Goal: Communication & Community: Connect with others

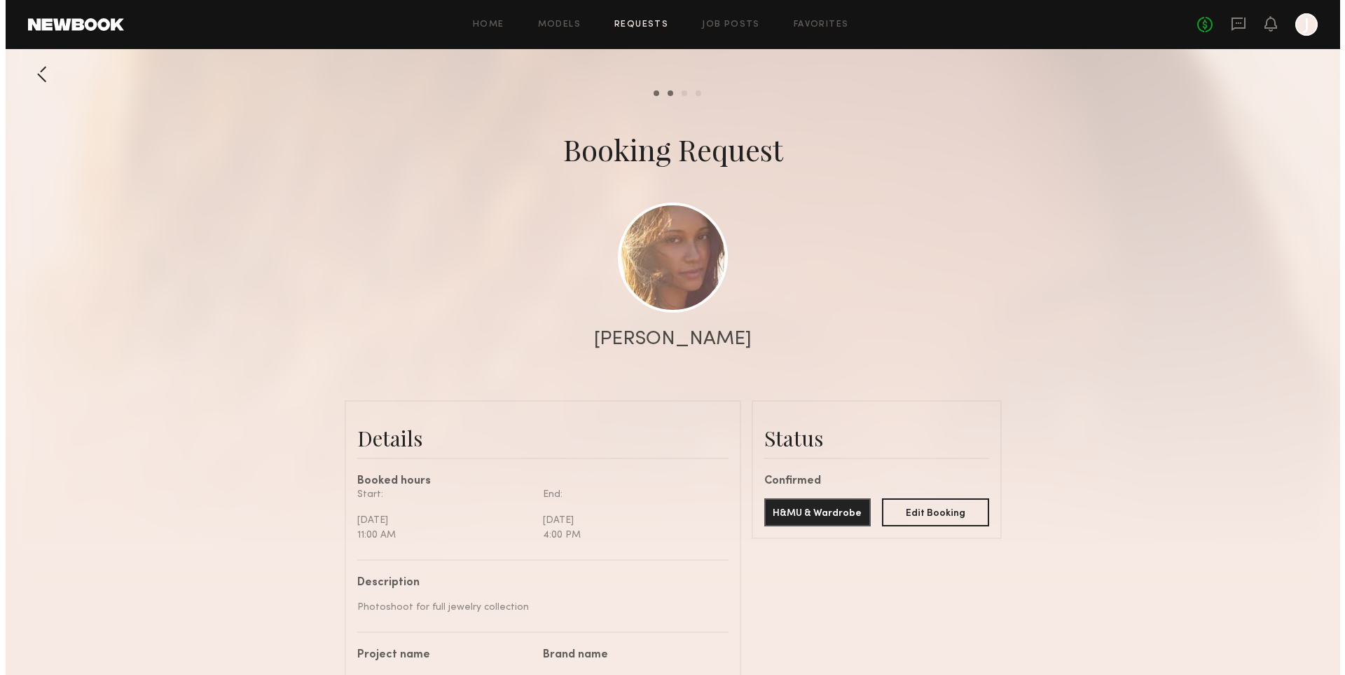
scroll to position [2125, 0]
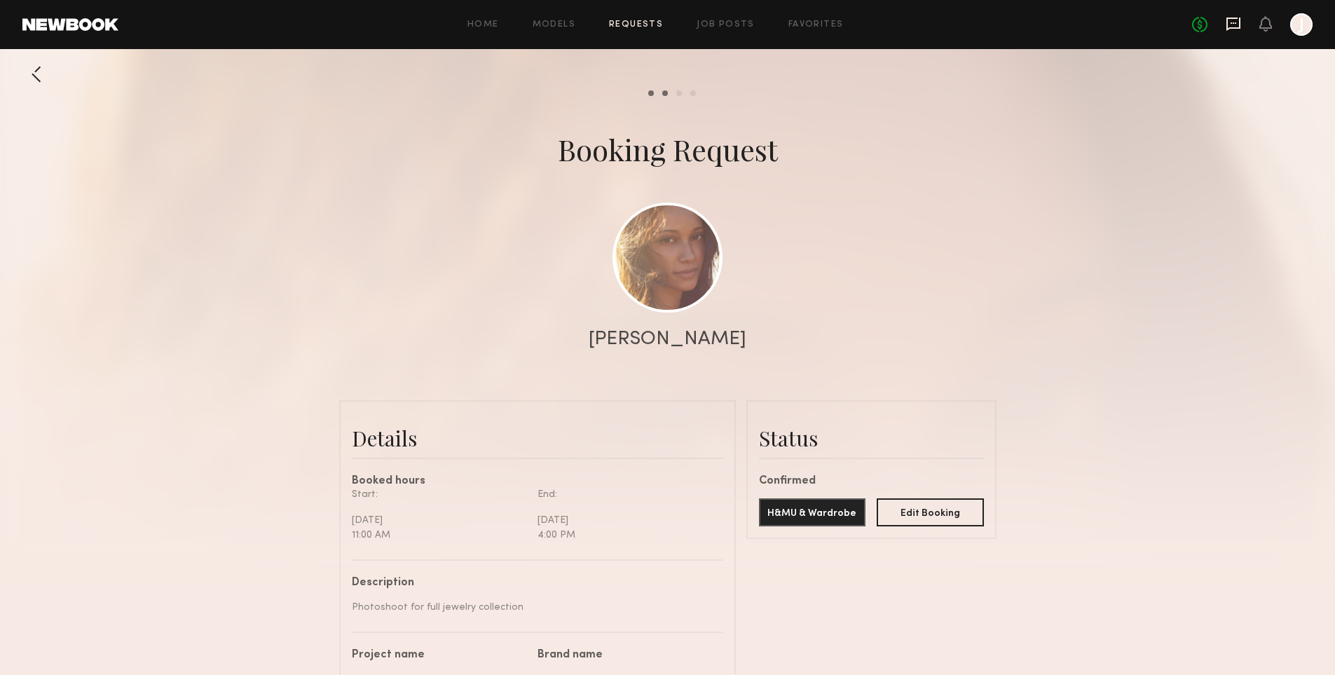
click at [1227, 26] on icon at bounding box center [1233, 24] width 14 height 13
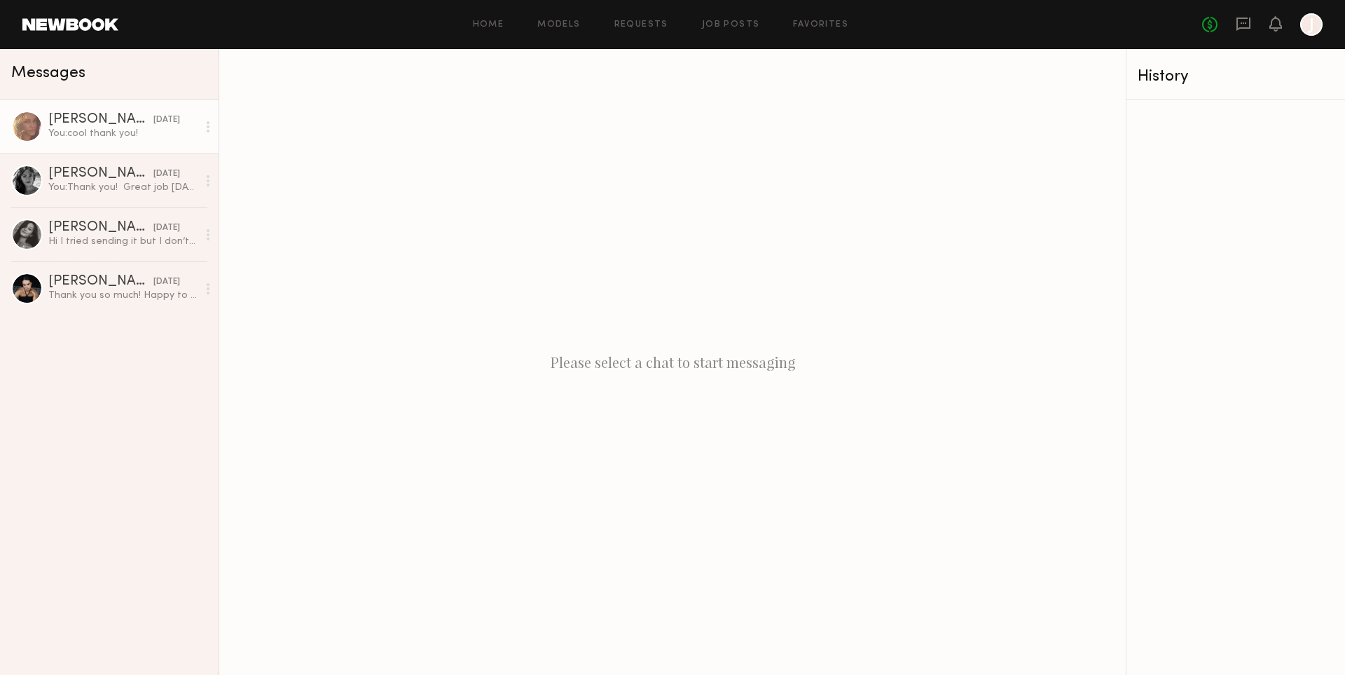
click at [99, 125] on div "[PERSON_NAME]" at bounding box center [100, 120] width 105 height 14
